Goal: Transaction & Acquisition: Obtain resource

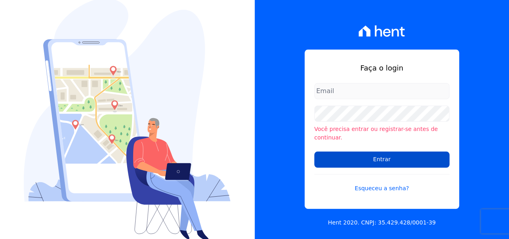
type input "[EMAIL_ADDRESS][DOMAIN_NAME]"
click at [367, 157] on input "Entrar" at bounding box center [381, 159] width 135 height 16
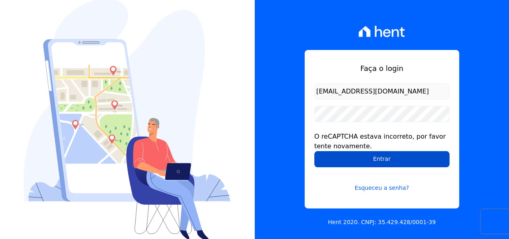
click at [336, 156] on input "Entrar" at bounding box center [381, 159] width 135 height 16
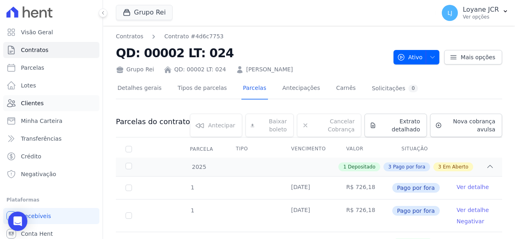
click at [34, 108] on link "Clientes" at bounding box center [51, 103] width 96 height 16
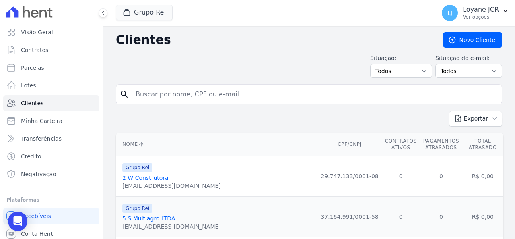
click at [206, 99] on input "search" at bounding box center [315, 94] width 368 height 16
paste input "786.651.081-49"
type input "786.651.081-49"
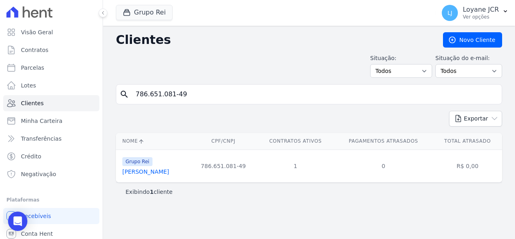
click at [161, 170] on link "Cleusa Araujo Silva" at bounding box center [145, 171] width 47 height 6
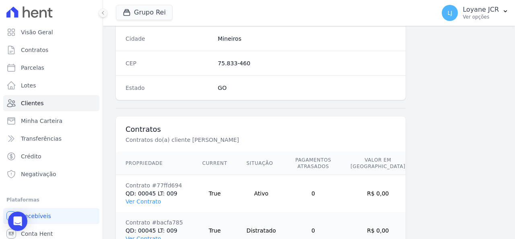
scroll to position [554, 0]
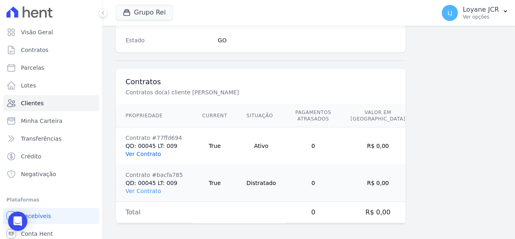
click at [151, 152] on link "Ver Contrato" at bounding box center [143, 153] width 35 height 6
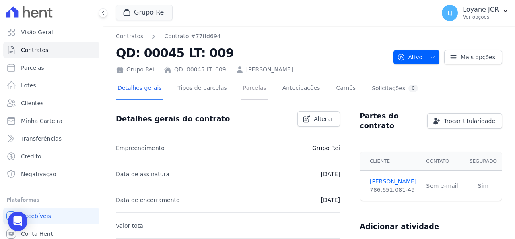
click at [249, 95] on link "Parcelas" at bounding box center [254, 88] width 27 height 21
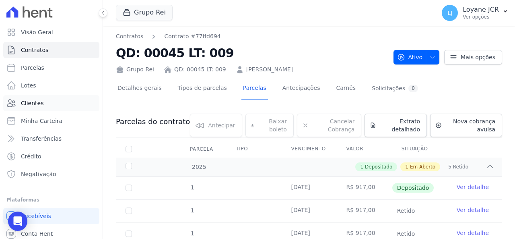
click at [47, 106] on link "Clientes" at bounding box center [51, 103] width 96 height 16
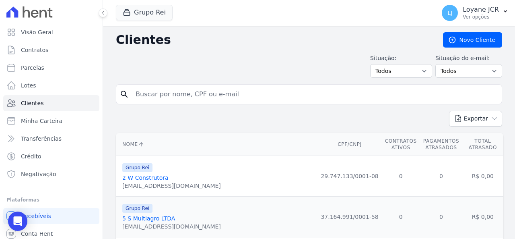
click at [92, 86] on div "Visão Geral Contratos Parcelas Lotes Clientes Minha Carteira Transferências Cré…" at bounding box center [257, 119] width 515 height 239
click at [152, 89] on input "search" at bounding box center [315, 94] width 368 height 16
click at [200, 89] on input "search" at bounding box center [315, 94] width 368 height 16
type input "786.651.081-49"
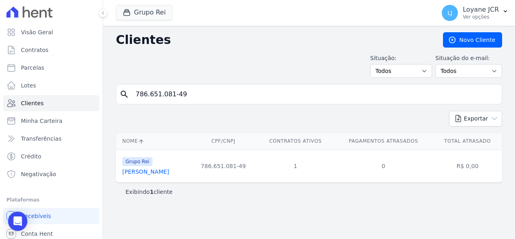
click at [152, 172] on link "Cleusa Araujo Silva" at bounding box center [145, 171] width 47 height 6
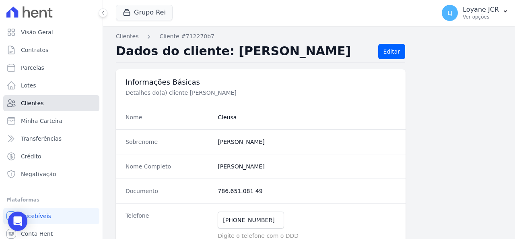
click at [58, 109] on link "Clientes" at bounding box center [51, 103] width 96 height 16
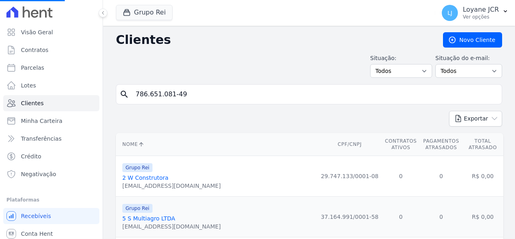
drag, startPoint x: 202, startPoint y: 98, endPoint x: 113, endPoint y: 89, distance: 88.9
click at [156, 96] on input "search" at bounding box center [315, 94] width 368 height 16
type input "77246551115"
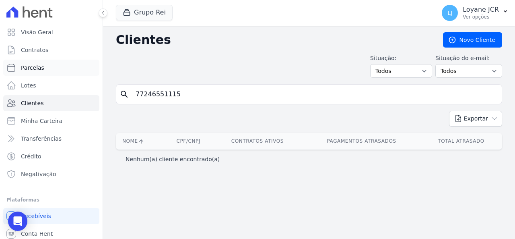
drag, startPoint x: 187, startPoint y: 94, endPoint x: 63, endPoint y: 59, distance: 129.0
click at [66, 58] on div "Visão Geral Contratos Parcelas Lotes Clientes Minha Carteira Transferências Cré…" at bounding box center [257, 119] width 515 height 239
paste input ".465.511-"
type input "772.465.511-15"
click at [65, 67] on link "Parcelas" at bounding box center [51, 68] width 96 height 16
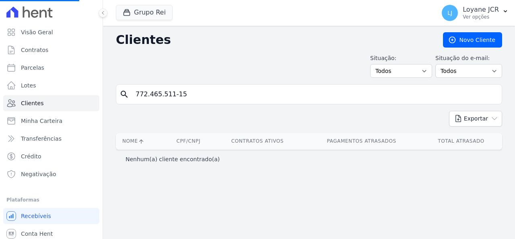
select select
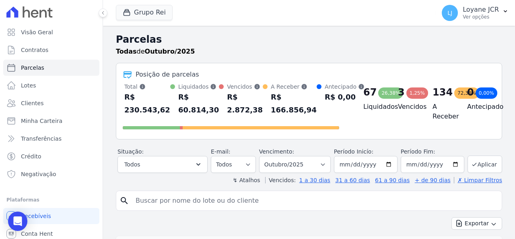
click at [206, 201] on input "search" at bounding box center [315, 200] width 368 height 16
paste input "772.465.511-15"
type input "772.465.511-15"
select select
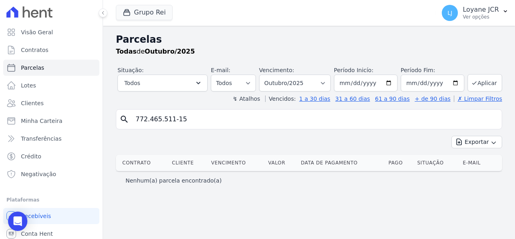
click at [114, 116] on div "Parcelas Todas de Outubro/2025 Situação: Agendado Em Aberto Pago Processando Ca…" at bounding box center [309, 132] width 412 height 213
click at [47, 103] on link "Clientes" at bounding box center [51, 103] width 96 height 16
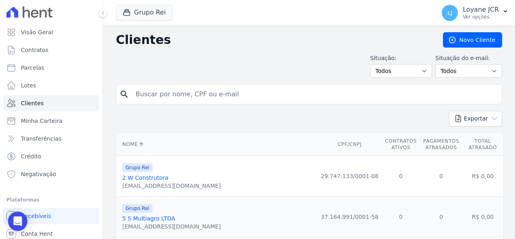
click at [206, 95] on input "search" at bounding box center [315, 94] width 368 height 16
paste input "542.376.101-87"
type input "542.376.101-87"
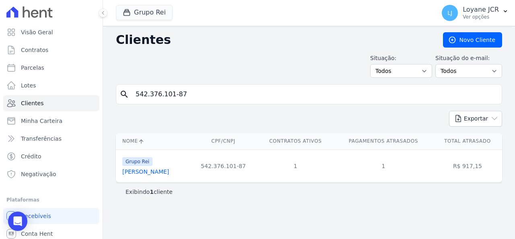
click at [162, 174] on link "Ronaldo Martins Da Silva" at bounding box center [145, 171] width 47 height 6
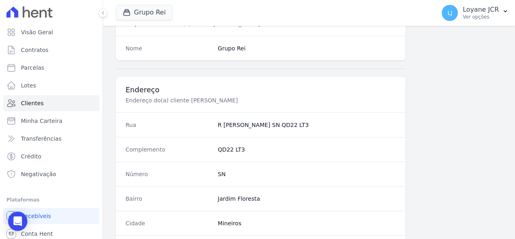
scroll to position [523, 0]
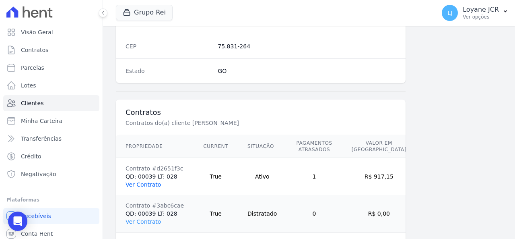
click at [149, 182] on link "Ver Contrato" at bounding box center [143, 184] width 35 height 6
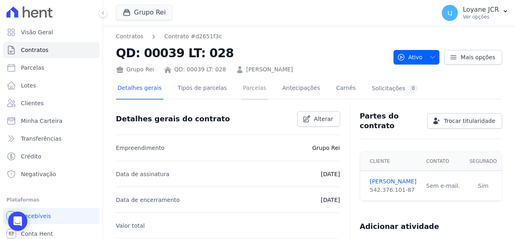
click at [248, 88] on link "Parcelas" at bounding box center [254, 88] width 27 height 21
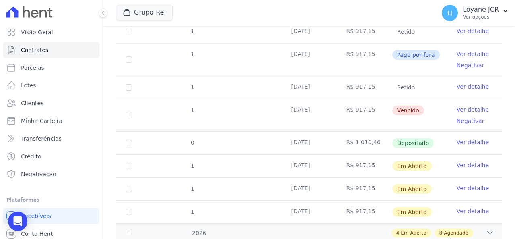
scroll to position [200, 0]
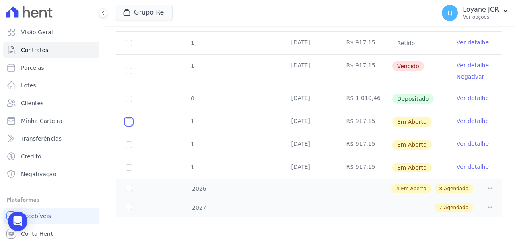
click at [130, 118] on input "checkbox" at bounding box center [129, 121] width 6 height 6
checkbox input "true"
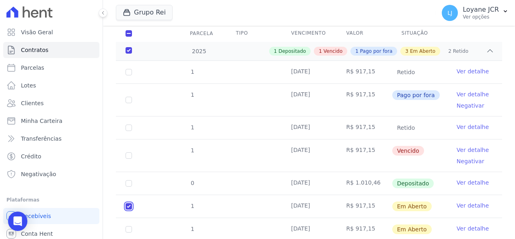
scroll to position [47, 0]
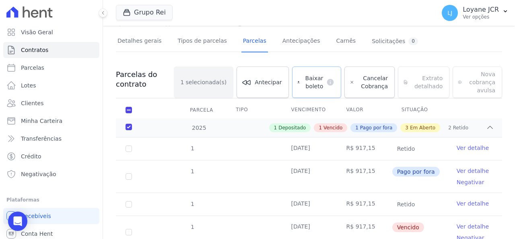
click at [315, 83] on span "Baixar boleto" at bounding box center [313, 82] width 20 height 16
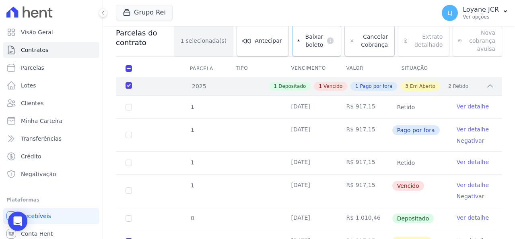
scroll to position [128, 0]
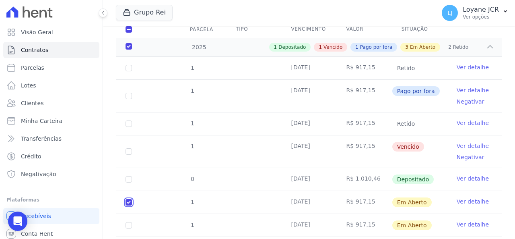
click at [128, 199] on input "checkbox" at bounding box center [129, 202] width 6 height 6
checkbox input "false"
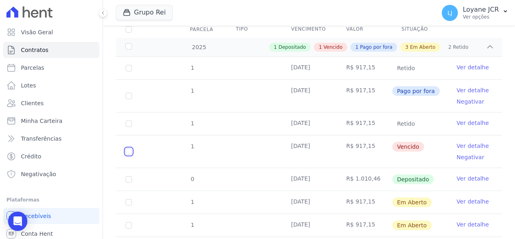
click at [128, 148] on input "checkbox" at bounding box center [129, 151] width 6 height 6
checkbox input "true"
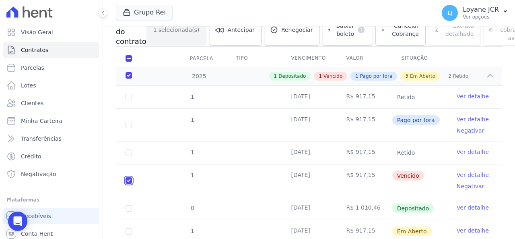
scroll to position [8, 0]
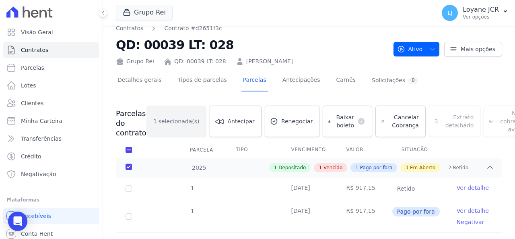
click at [323, 124] on div "Baixar boleto default" at bounding box center [347, 120] width 49 height 31
click at [332, 118] on div "Baixar boleto default" at bounding box center [347, 120] width 49 height 31
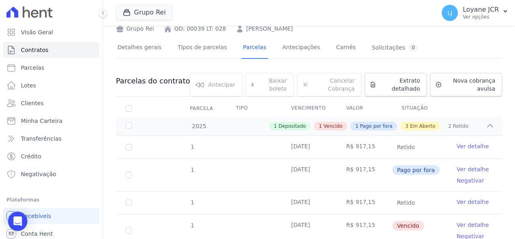
scroll to position [80, 0]
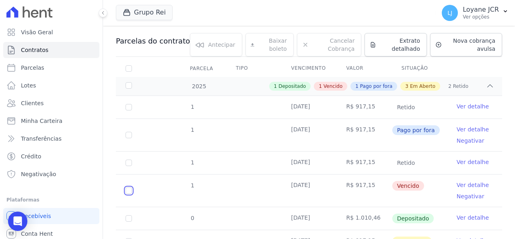
click at [131, 189] on input "checkbox" at bounding box center [129, 190] width 6 height 6
checkbox input "true"
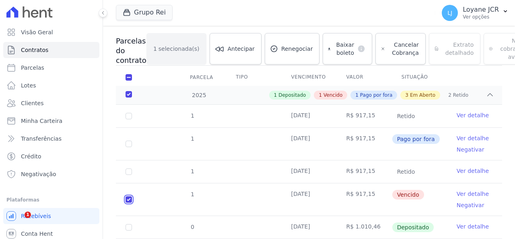
checkbox input "true"
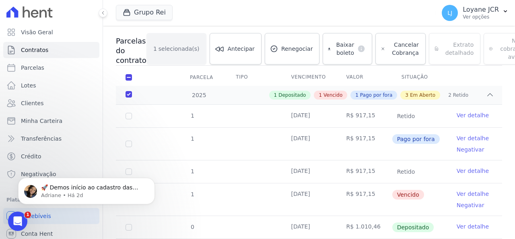
scroll to position [0, 0]
click at [334, 47] on span "Baixar boleto" at bounding box center [344, 49] width 20 height 16
drag, startPoint x: 414, startPoint y: 26, endPoint x: 226, endPoint y: 7, distance: 188.9
click at [226, 7] on div "Grupo Rei Você possui apenas um empreendimento Aplicar" at bounding box center [274, 13] width 316 height 27
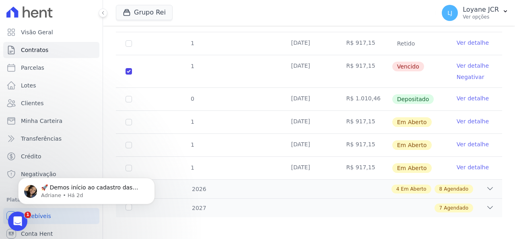
scroll to position [209, 0]
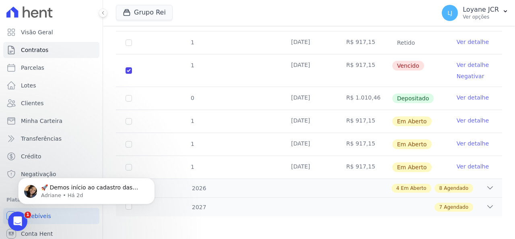
drag, startPoint x: 290, startPoint y: 132, endPoint x: 233, endPoint y: 93, distance: 68.7
click at [233, 93] on td at bounding box center [253, 98] width 55 height 23
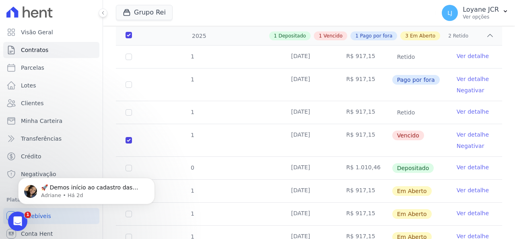
scroll to position [169, 0]
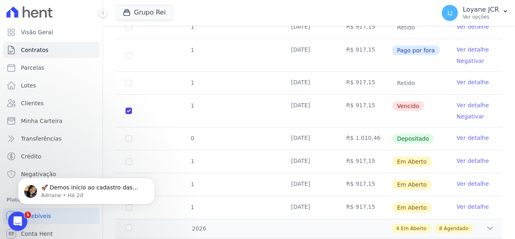
drag, startPoint x: 239, startPoint y: 91, endPoint x: 408, endPoint y: 118, distance: 171.1
click at [408, 118] on td "Vencido" at bounding box center [419, 111] width 55 height 32
click at [406, 118] on td "Vencido" at bounding box center [419, 111] width 55 height 32
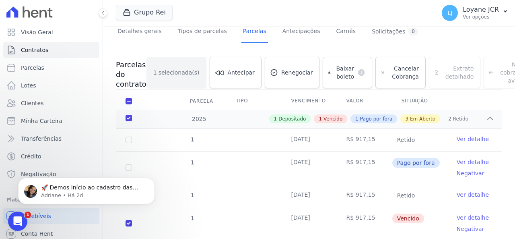
scroll to position [0, 0]
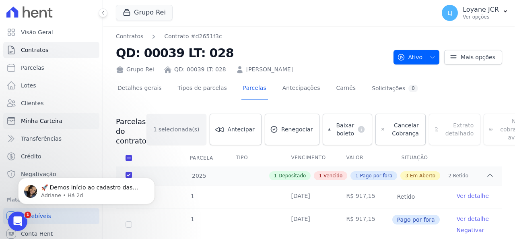
click at [47, 119] on span "Minha Carteira" at bounding box center [41, 121] width 41 height 8
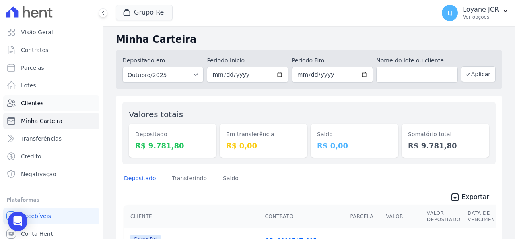
click at [46, 105] on link "Clientes" at bounding box center [51, 103] width 96 height 16
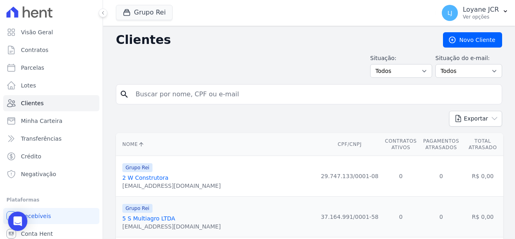
click at [198, 96] on input "search" at bounding box center [315, 94] width 368 height 16
paste input "772.465.511-15"
type input "772.465.511-15"
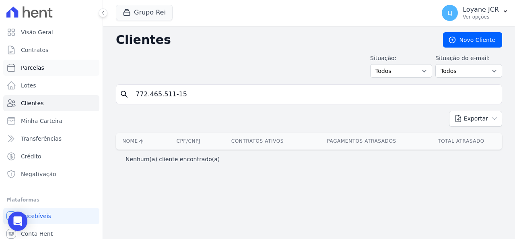
click at [25, 66] on span "Parcelas" at bounding box center [32, 68] width 23 height 8
select select
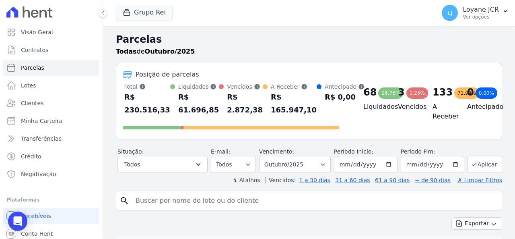
click at [185, 198] on input "search" at bounding box center [315, 200] width 368 height 16
paste input "772.465.511-15"
type input "772.465.511-15"
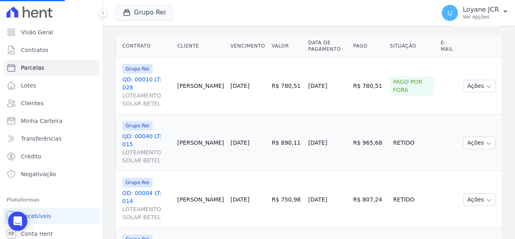
scroll to position [161, 0]
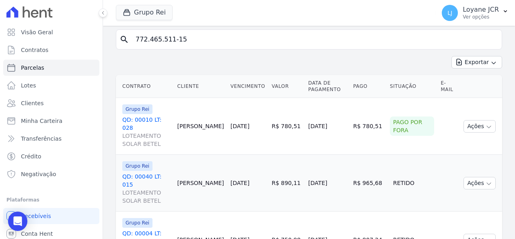
select select
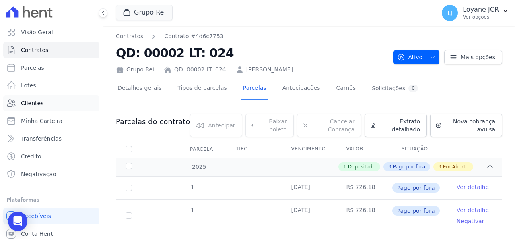
click at [73, 103] on link "Clientes" at bounding box center [51, 103] width 96 height 16
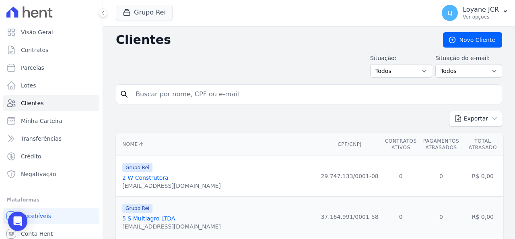
click at [212, 100] on input "search" at bounding box center [315, 94] width 368 height 16
paste input "[PERSON_NAME] [PERSON_NAME]"
click at [187, 92] on input "[PERSON_NAME] [PERSON_NAME]" at bounding box center [315, 94] width 368 height 16
click at [206, 97] on input "[PERSON_NAME] [PERSON_NAME]" at bounding box center [315, 94] width 368 height 16
type input "[PERSON_NAME] [PERSON_NAME]"
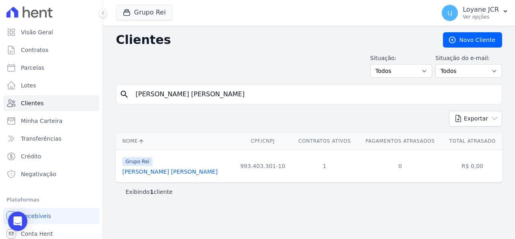
click at [162, 172] on link "[PERSON_NAME] [PERSON_NAME]" at bounding box center [169, 171] width 95 height 6
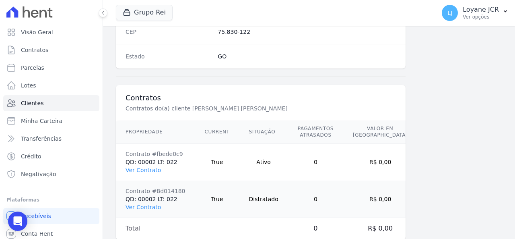
scroll to position [554, 0]
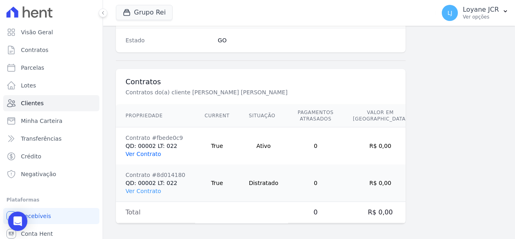
click at [154, 152] on link "Ver Contrato" at bounding box center [143, 153] width 35 height 6
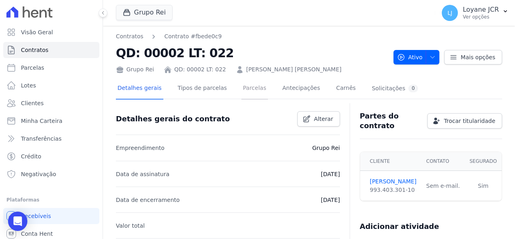
click at [243, 91] on link "Parcelas" at bounding box center [254, 88] width 27 height 21
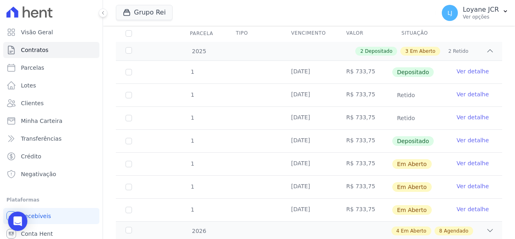
scroll to position [158, 0]
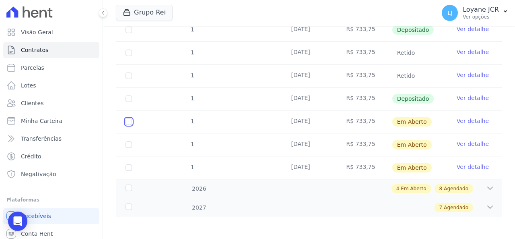
click at [128, 121] on input "checkbox" at bounding box center [129, 121] width 6 height 6
checkbox input "true"
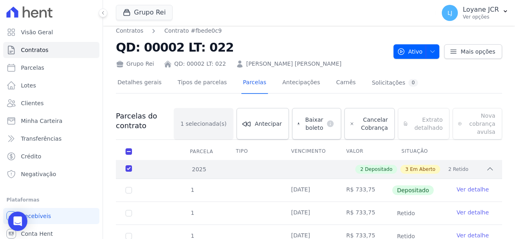
scroll to position [5, 0]
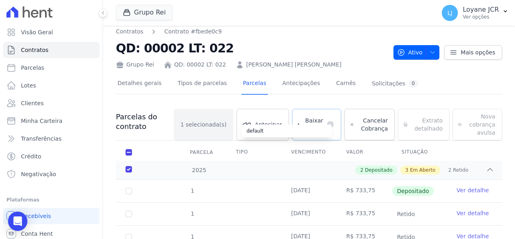
click at [315, 124] on div "default" at bounding box center [287, 130] width 90 height 13
